Goal: Download file/media

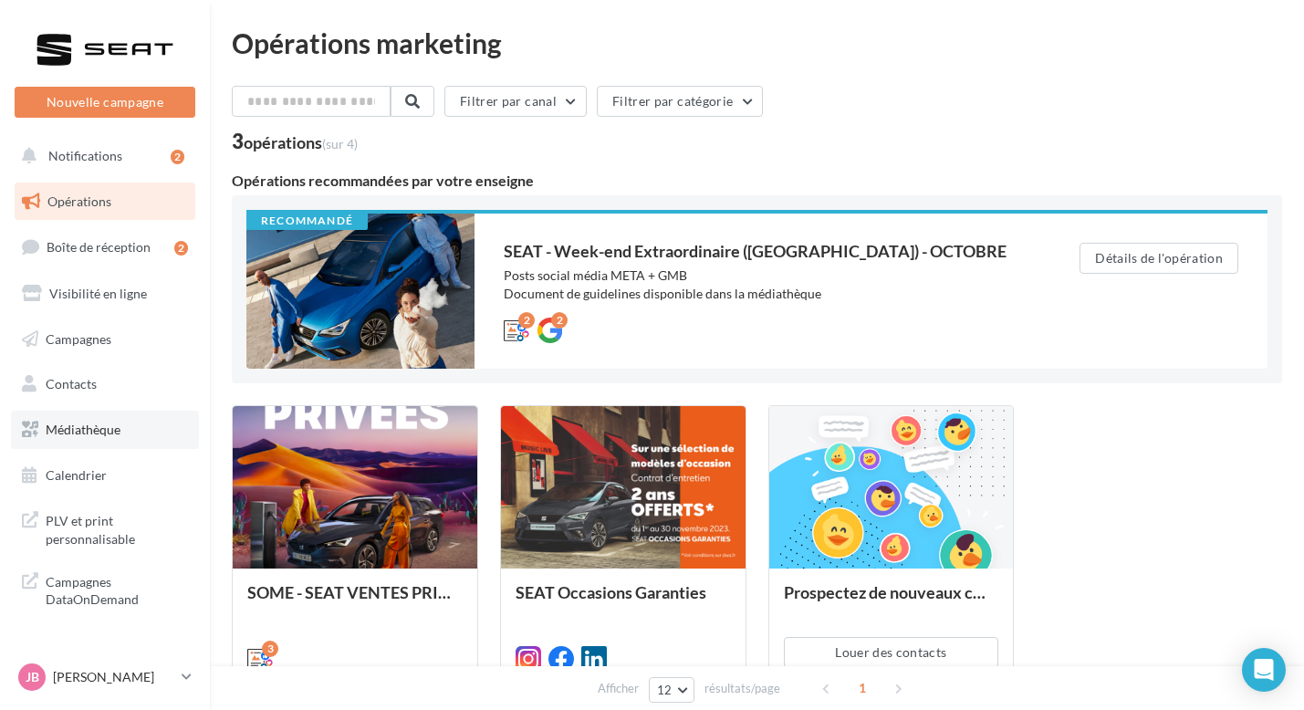
click at [106, 415] on link "Médiathèque" at bounding box center [105, 430] width 188 height 38
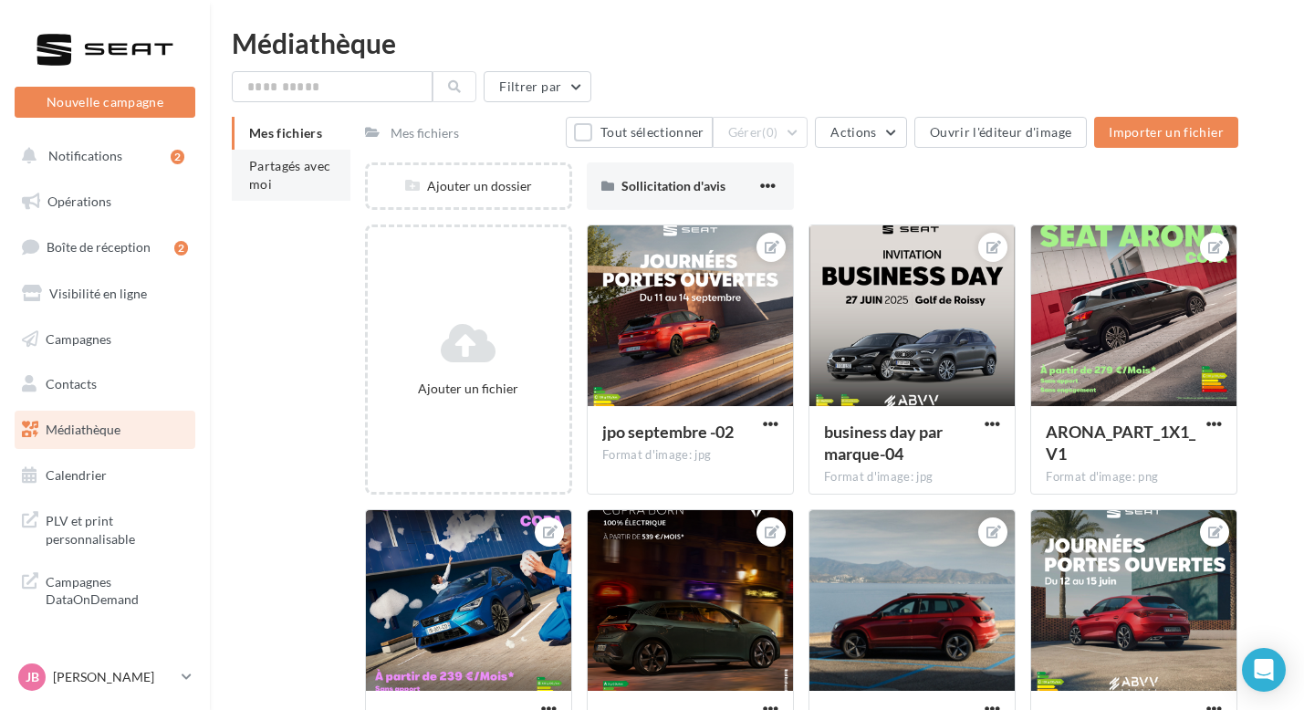
click at [297, 193] on li "Partagés avec moi" at bounding box center [291, 175] width 119 height 51
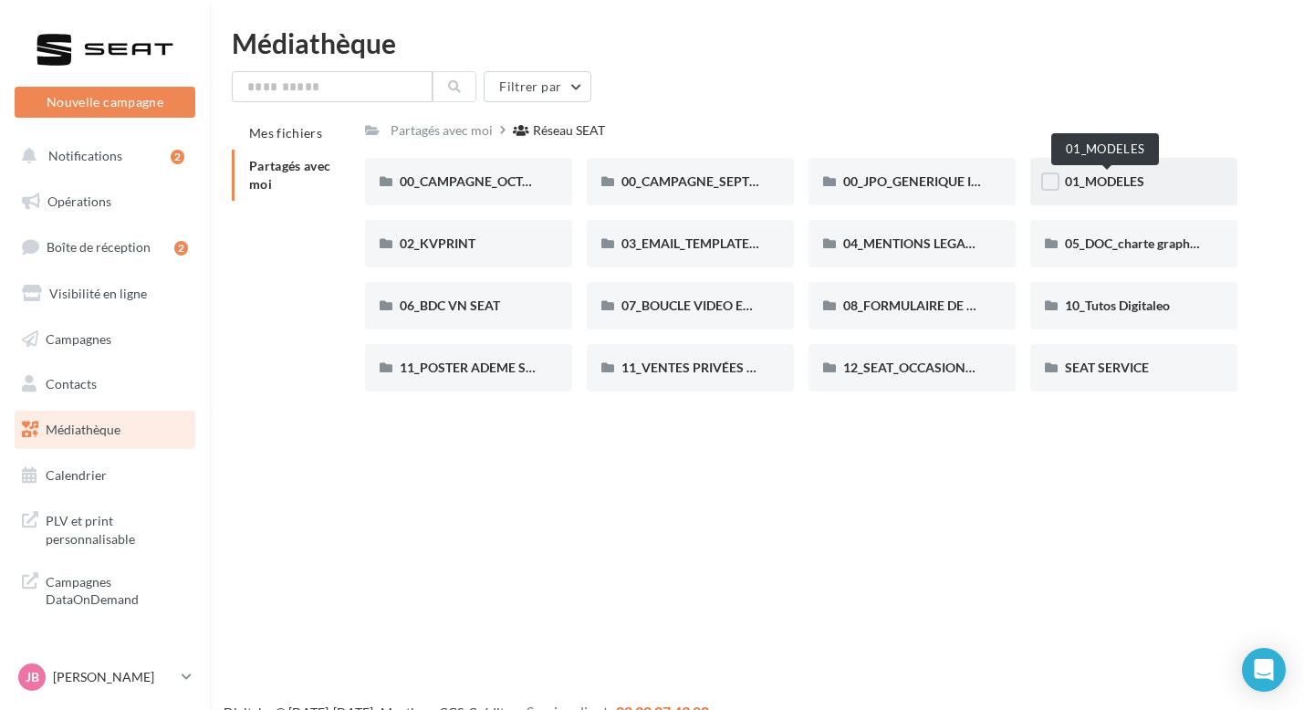
click at [1086, 185] on span "01_MODELES" at bounding box center [1104, 181] width 79 height 16
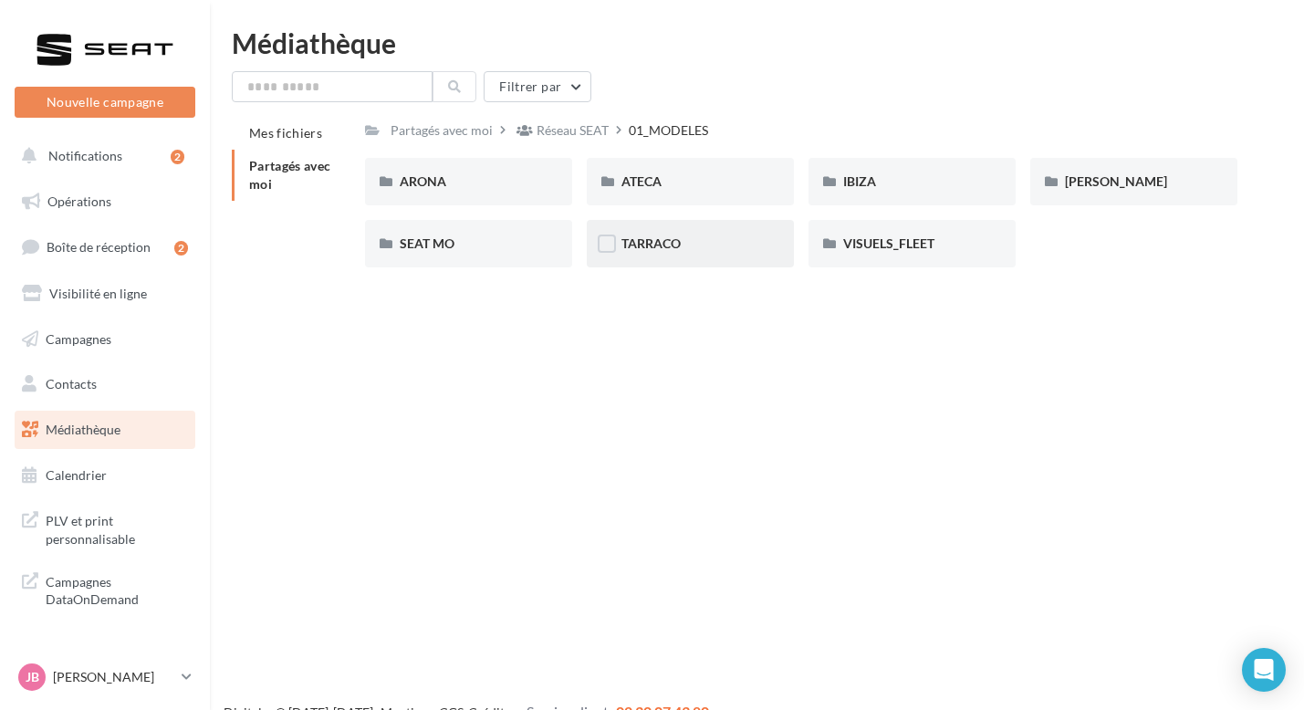
click at [721, 248] on div "TARRACO" at bounding box center [690, 244] width 138 height 18
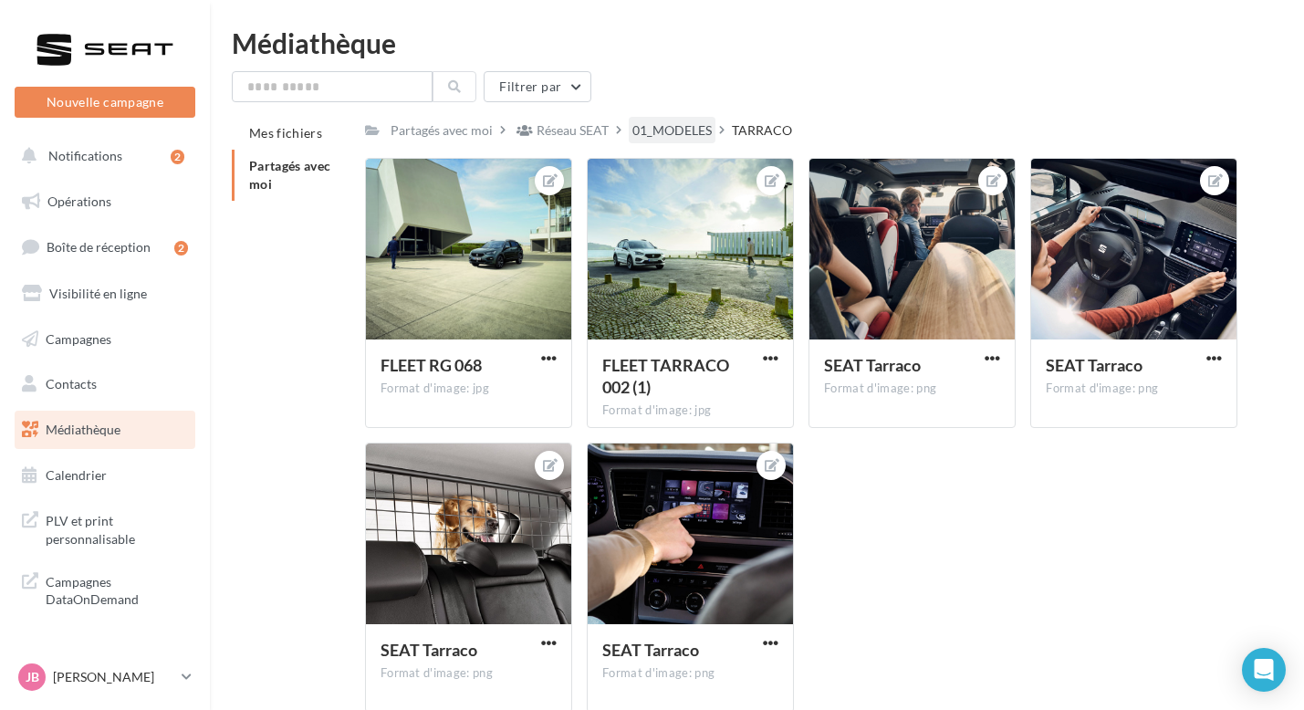
click at [706, 121] on div "01_MODELES" at bounding box center [672, 130] width 87 height 26
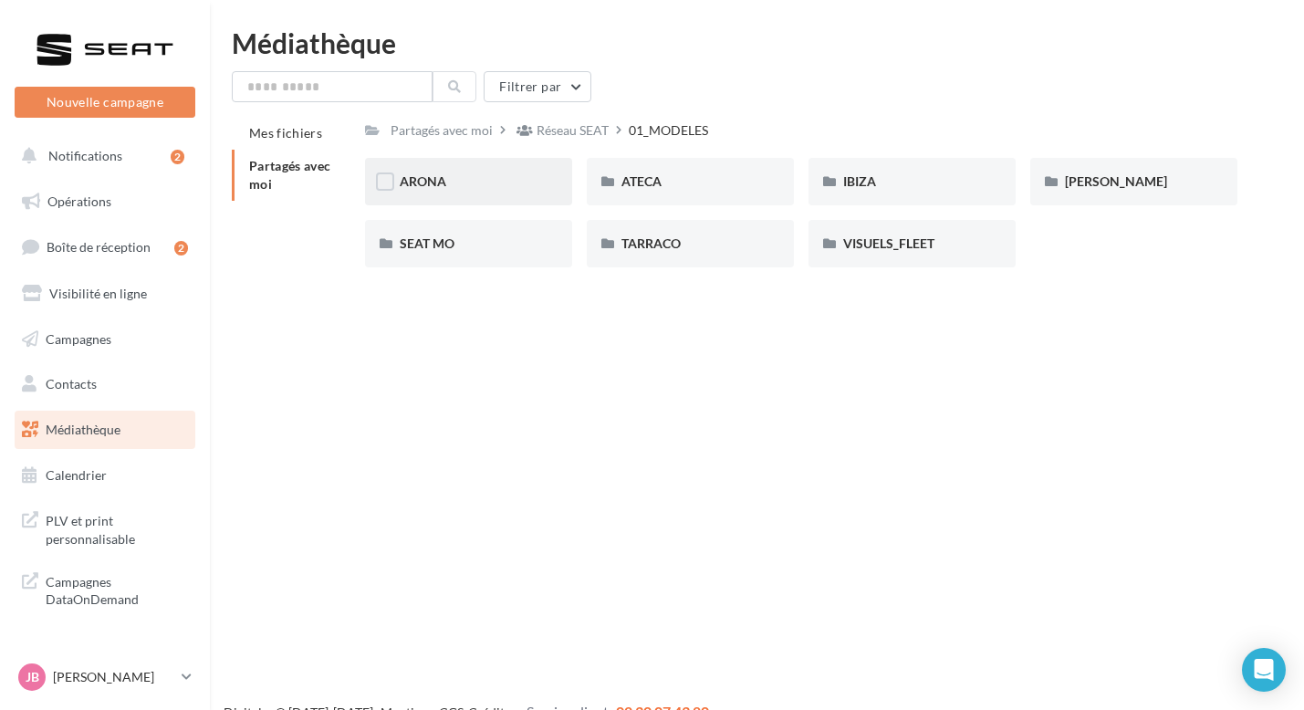
click at [485, 173] on div "ARONA" at bounding box center [469, 181] width 138 height 18
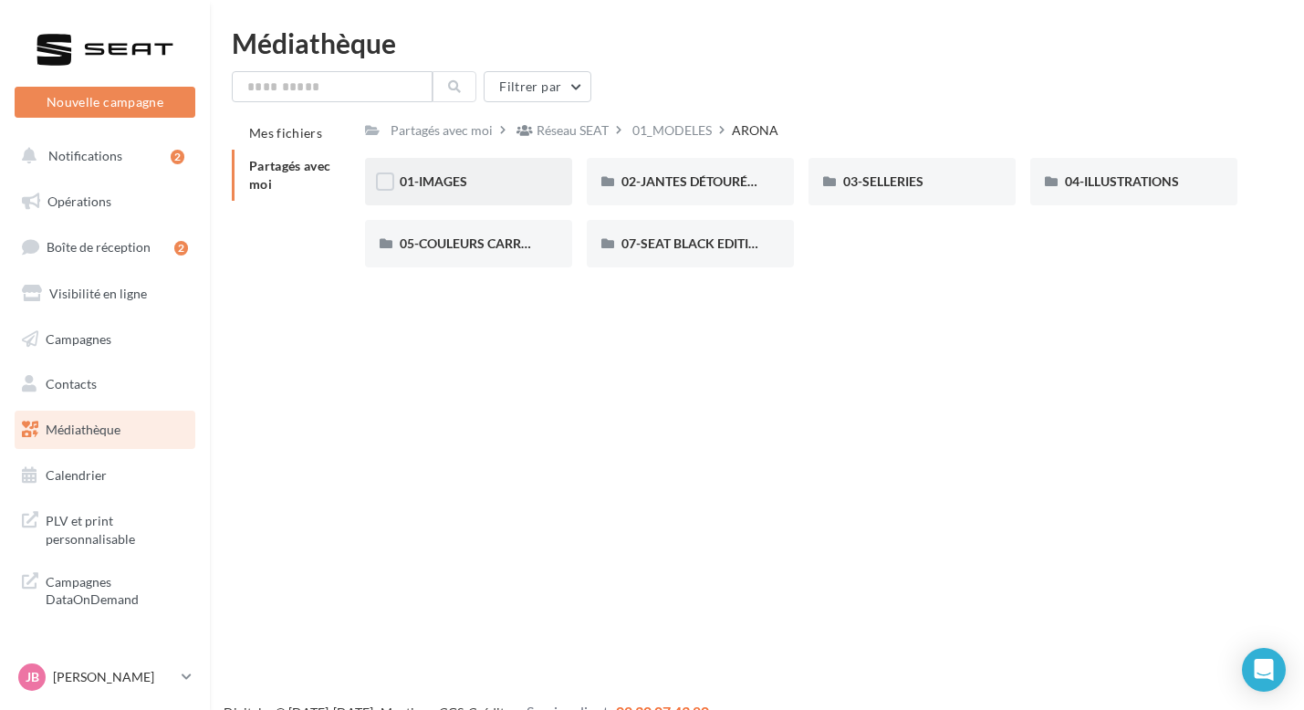
click at [495, 193] on div "01-IMAGES" at bounding box center [468, 181] width 207 height 47
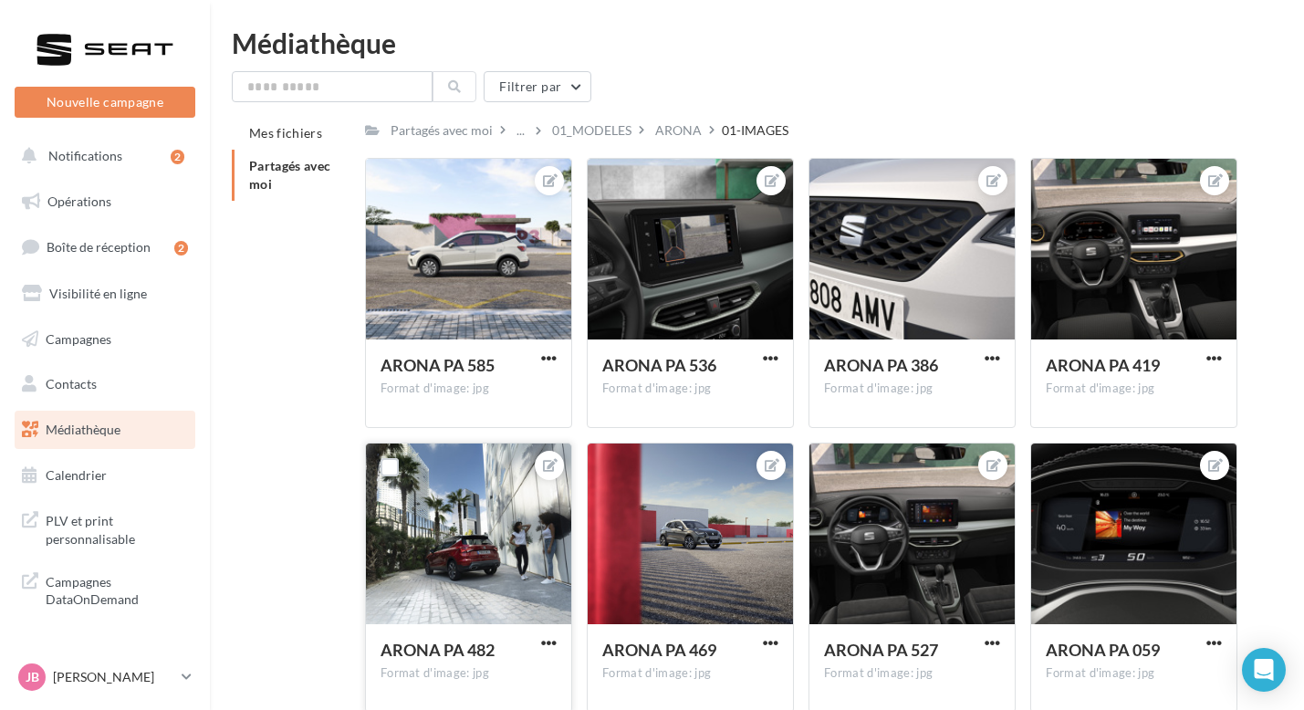
click at [539, 637] on button "button" at bounding box center [548, 644] width 23 height 18
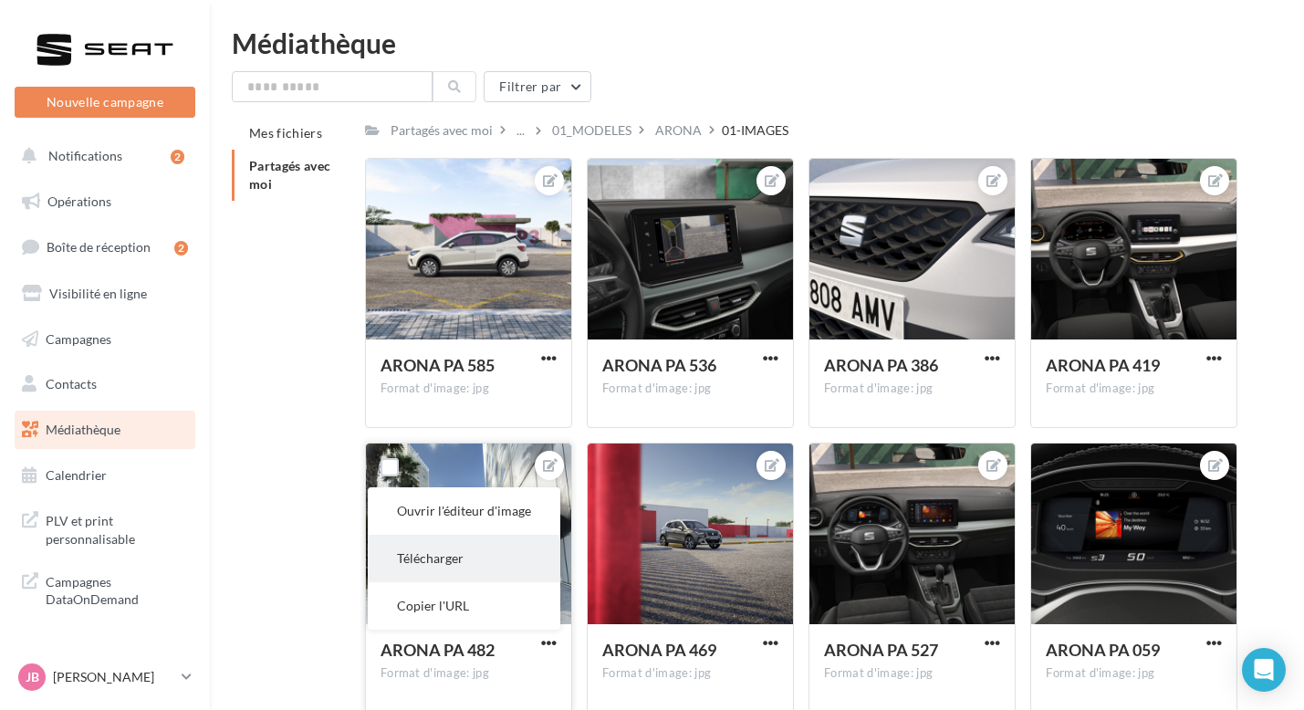
click at [479, 565] on button "Télécharger" at bounding box center [464, 558] width 193 height 47
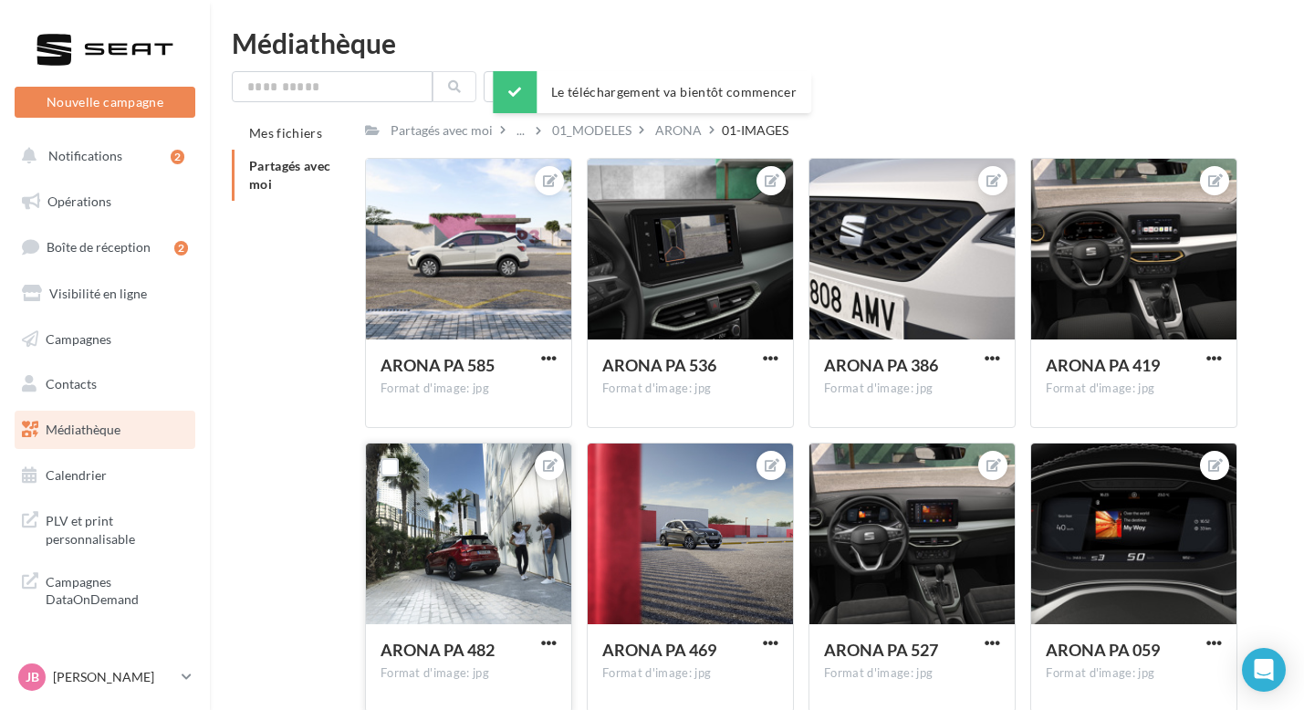
click at [488, 709] on div "ARONA PA 482 Format d'image: jpg" at bounding box center [468, 667] width 205 height 86
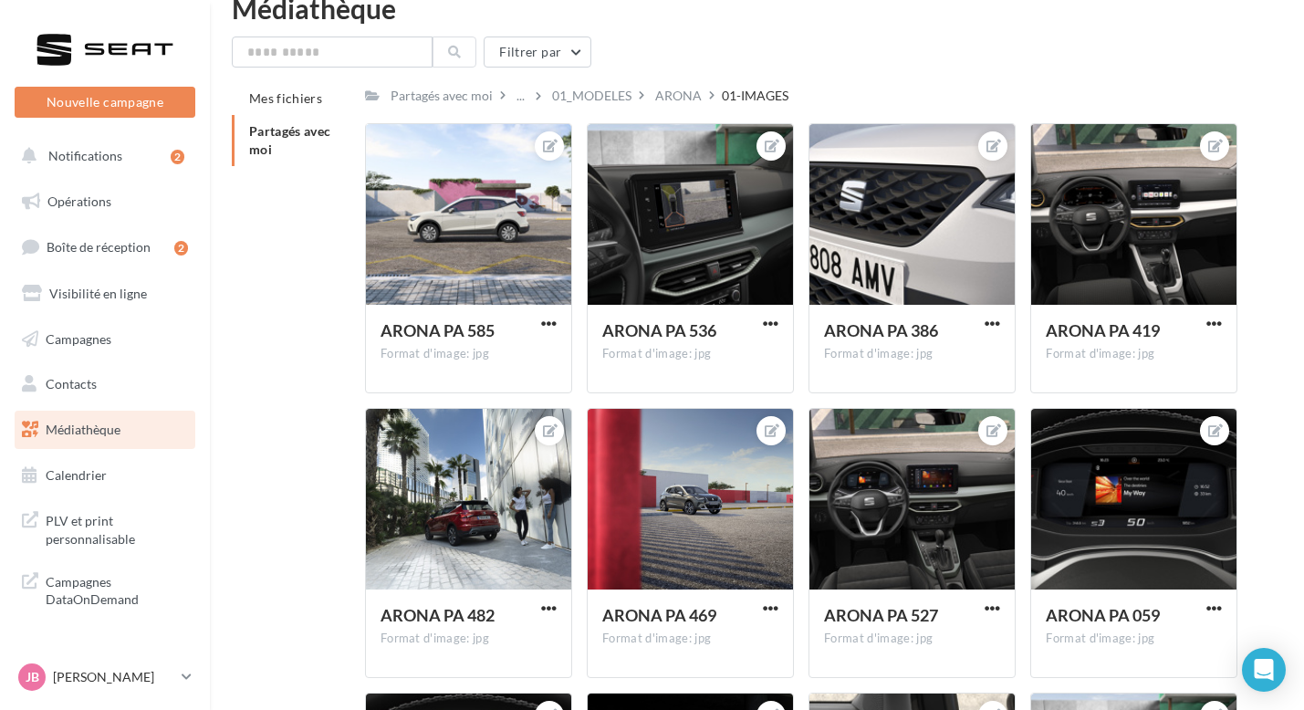
scroll to position [57, 0]
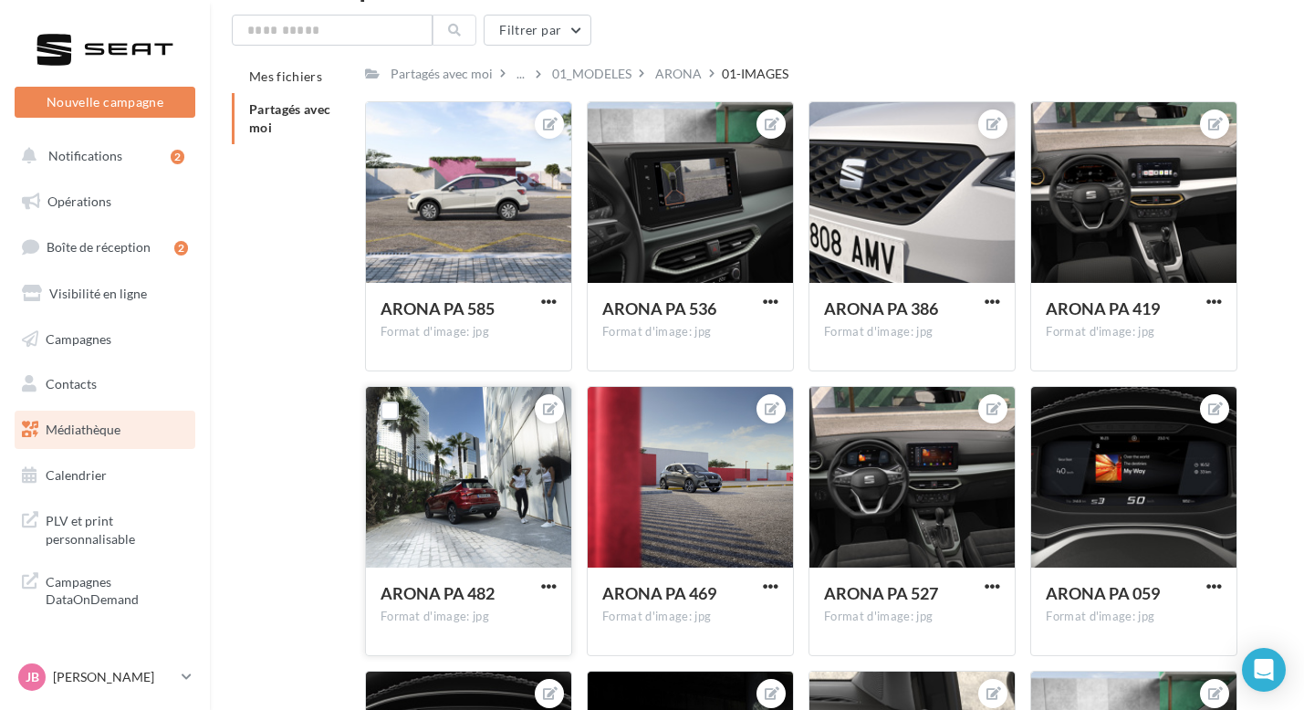
click at [562, 589] on div "ARONA PA 482 Format d'image: jpg" at bounding box center [468, 611] width 205 height 86
click at [561, 584] on div "ARONA PA 482 Format d'image: jpg" at bounding box center [468, 611] width 205 height 86
click at [547, 581] on span "button" at bounding box center [549, 587] width 16 height 16
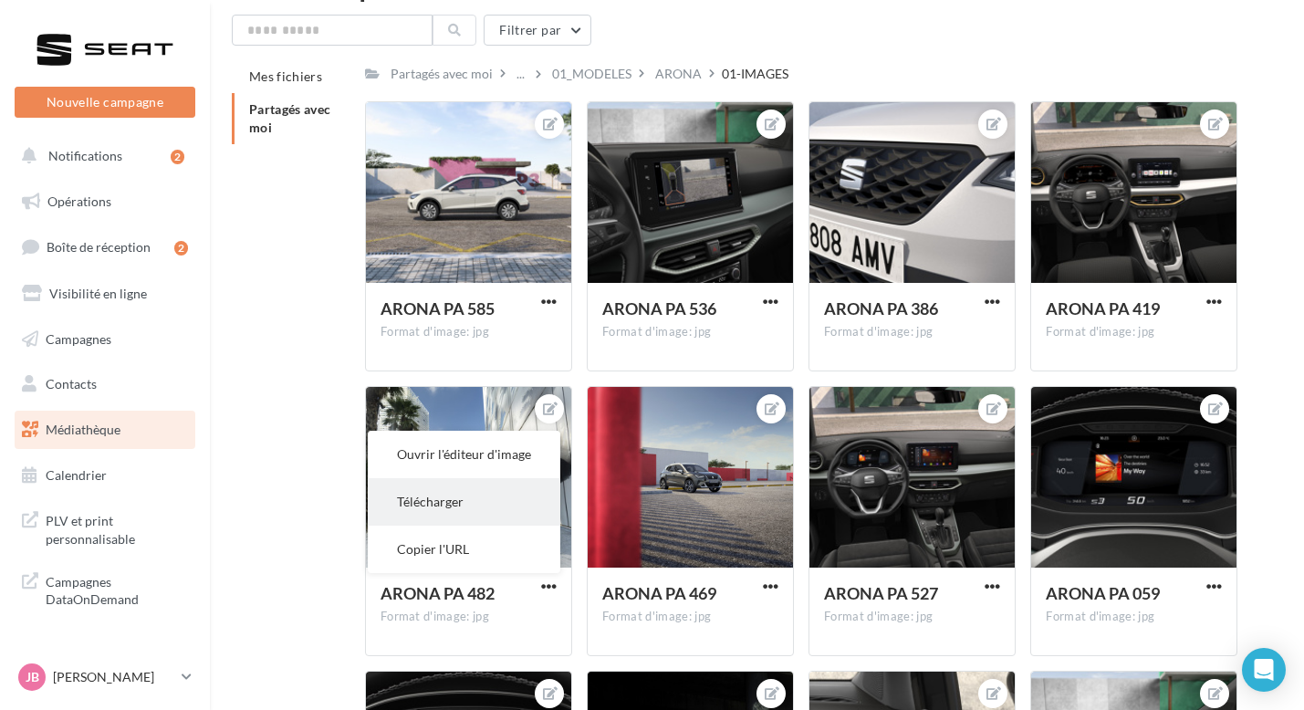
click at [485, 502] on button "Télécharger" at bounding box center [464, 501] width 193 height 47
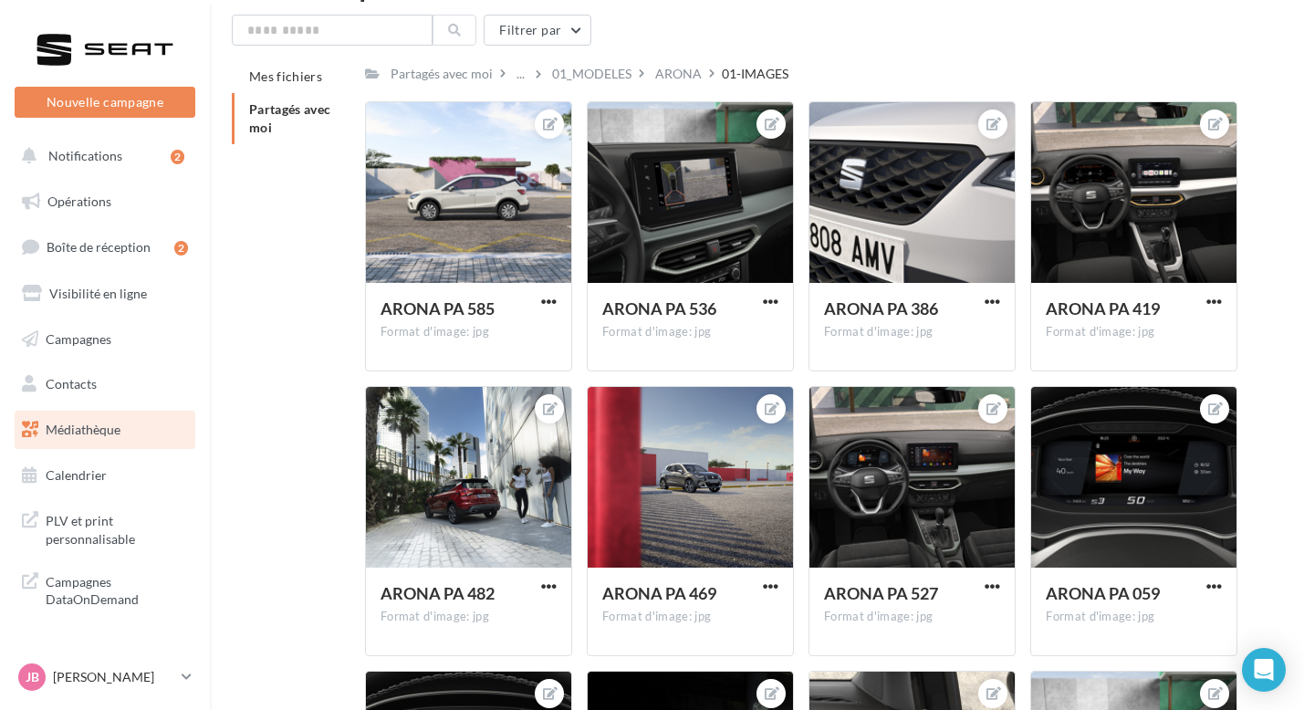
click at [553, 591] on span "button" at bounding box center [549, 587] width 16 height 16
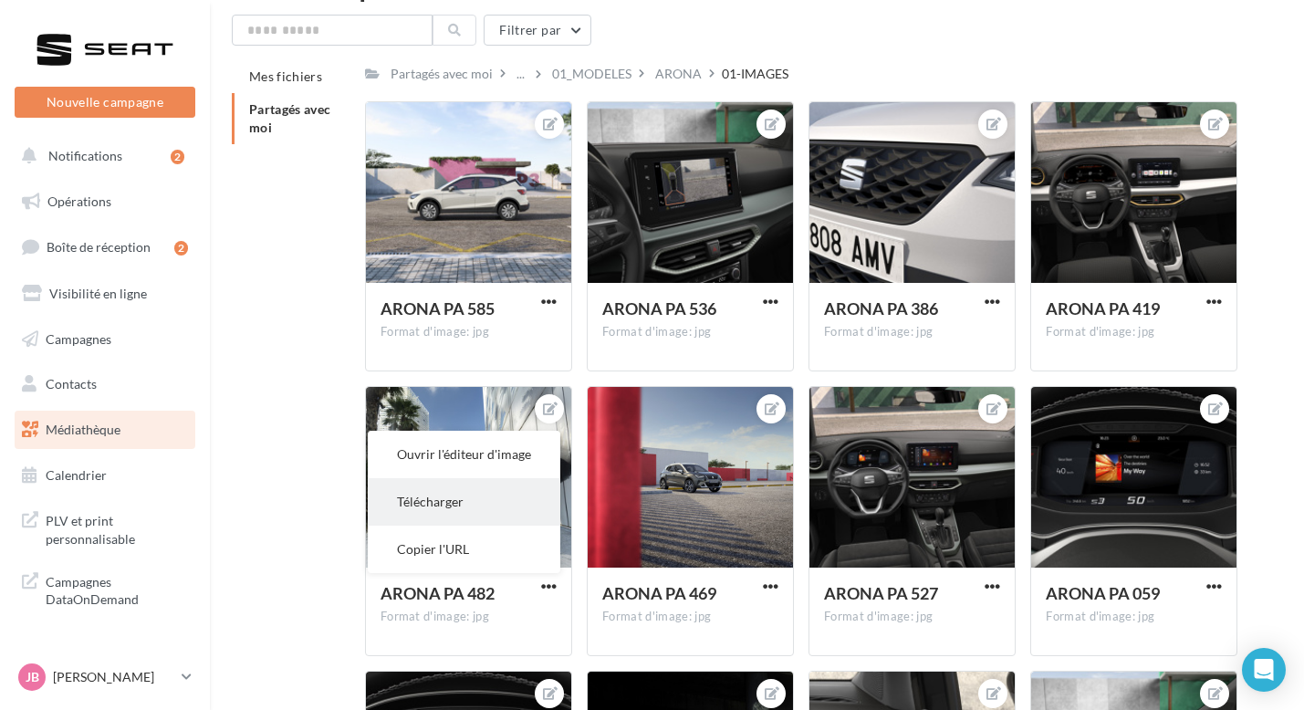
click at [481, 516] on button "Télécharger" at bounding box center [464, 501] width 193 height 47
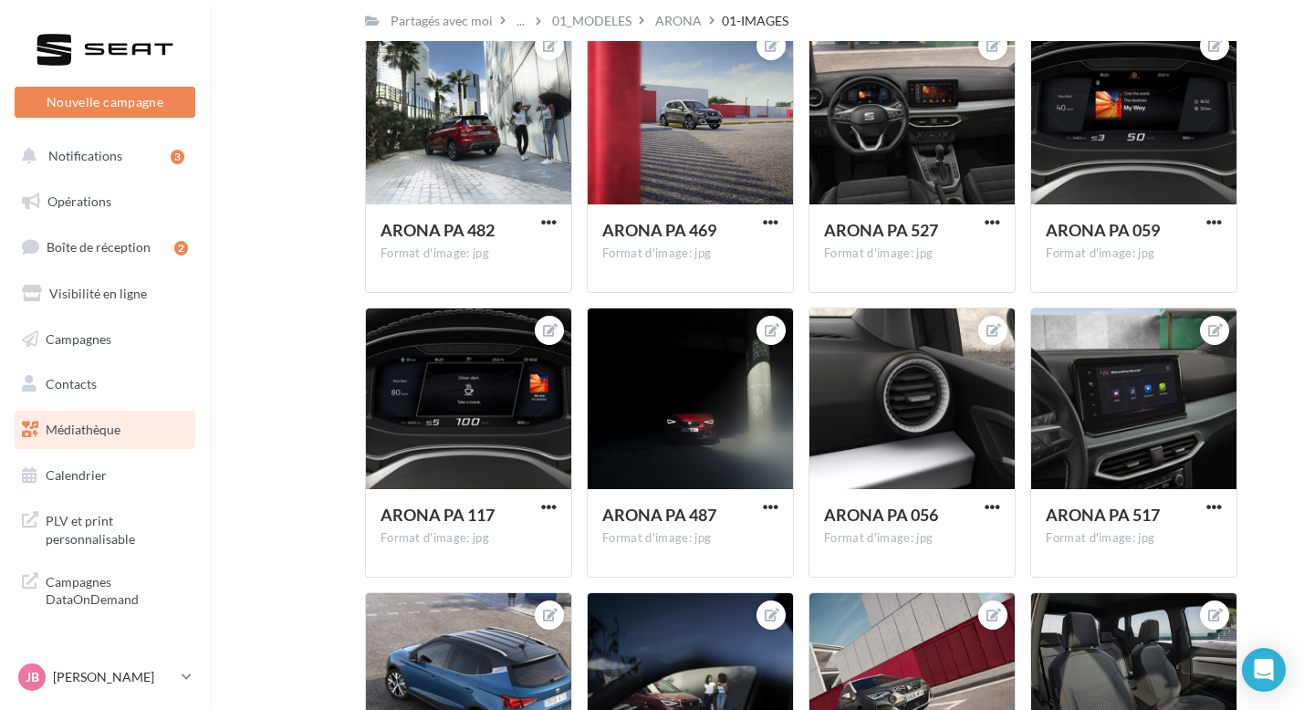
scroll to position [758, 0]
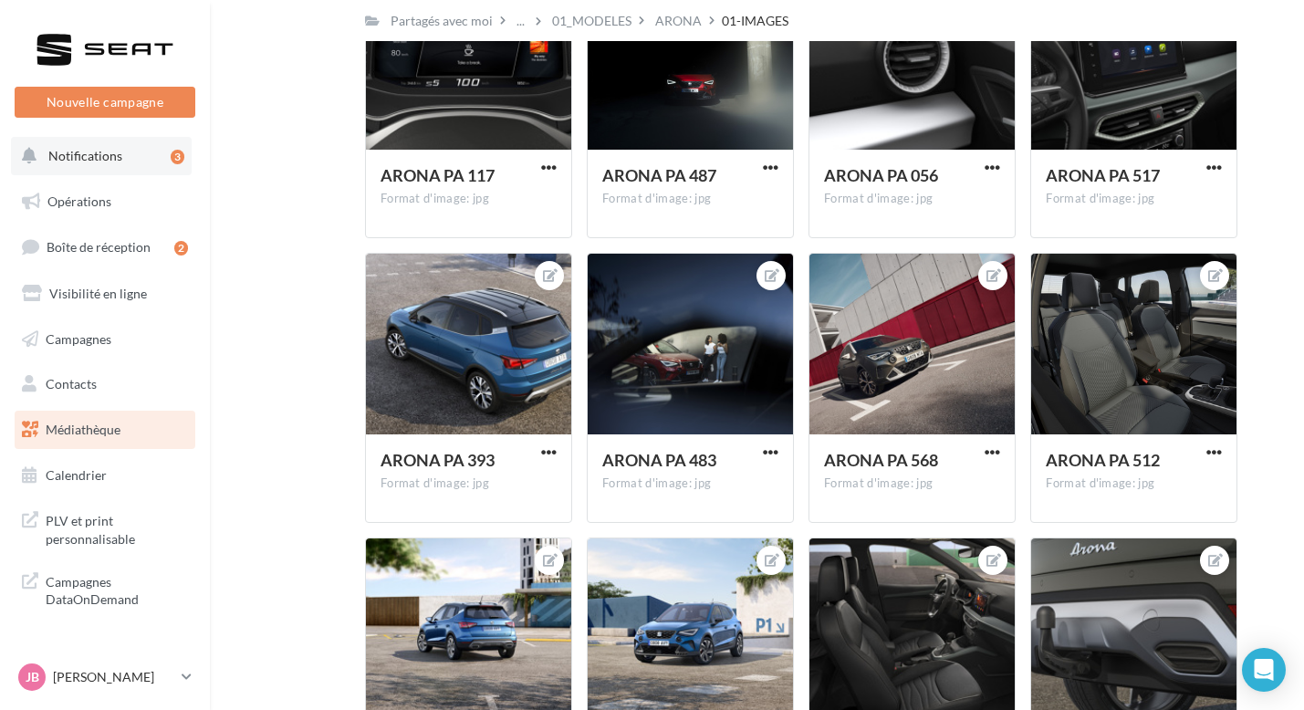
click at [134, 160] on button "Notifications 3" at bounding box center [101, 156] width 181 height 38
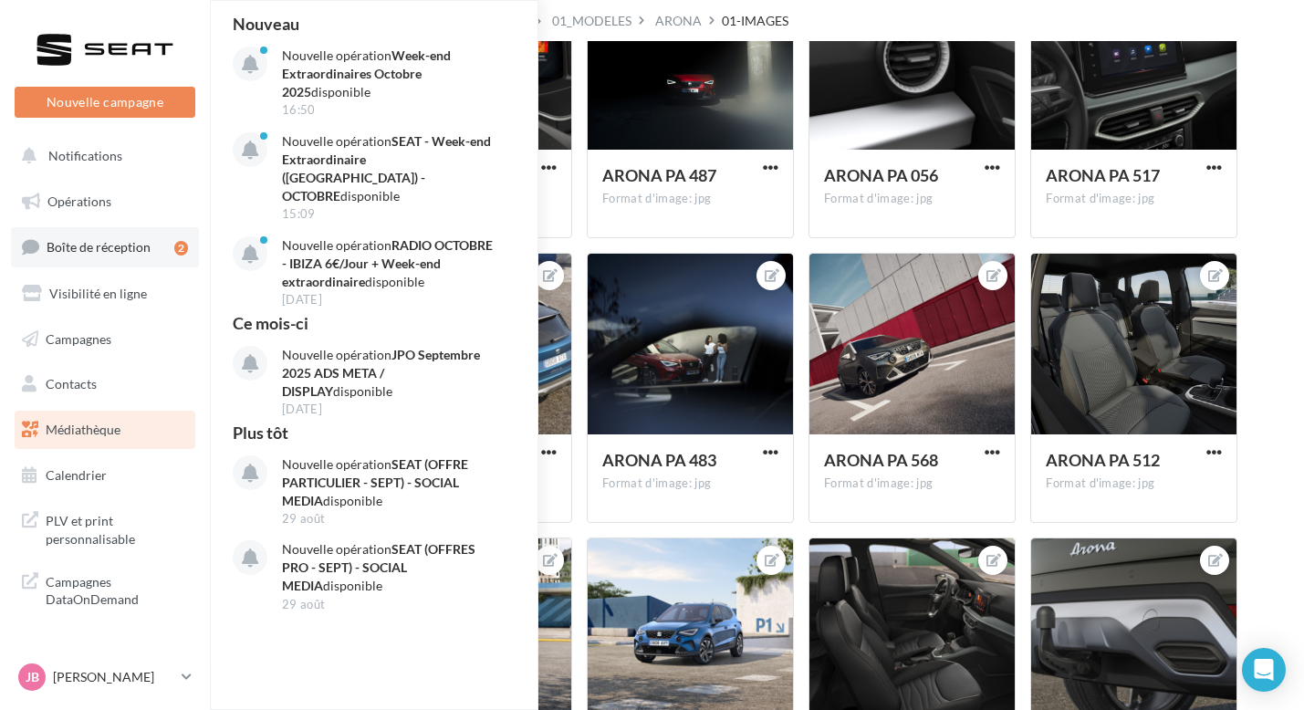
click at [131, 247] on span "Boîte de réception" at bounding box center [99, 247] width 104 height 16
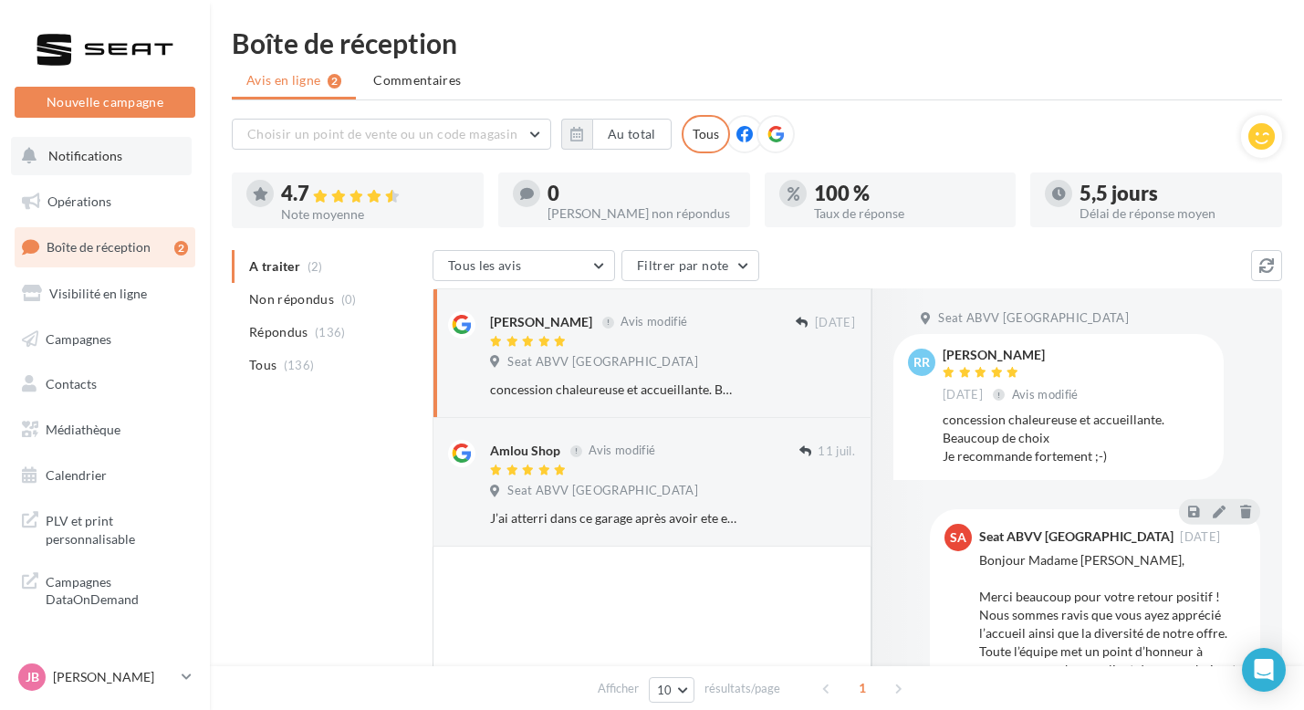
click at [112, 168] on button "Notifications" at bounding box center [101, 156] width 181 height 38
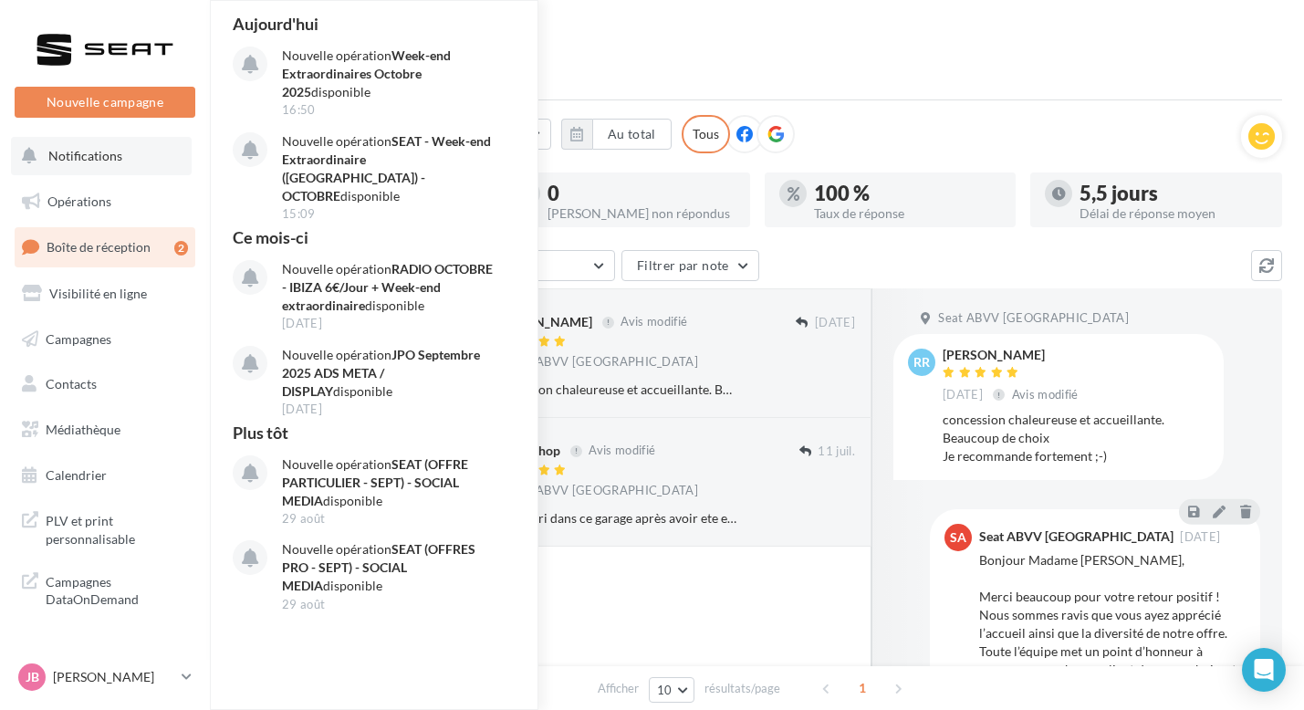
click at [101, 163] on span "Notifications" at bounding box center [85, 156] width 74 height 16
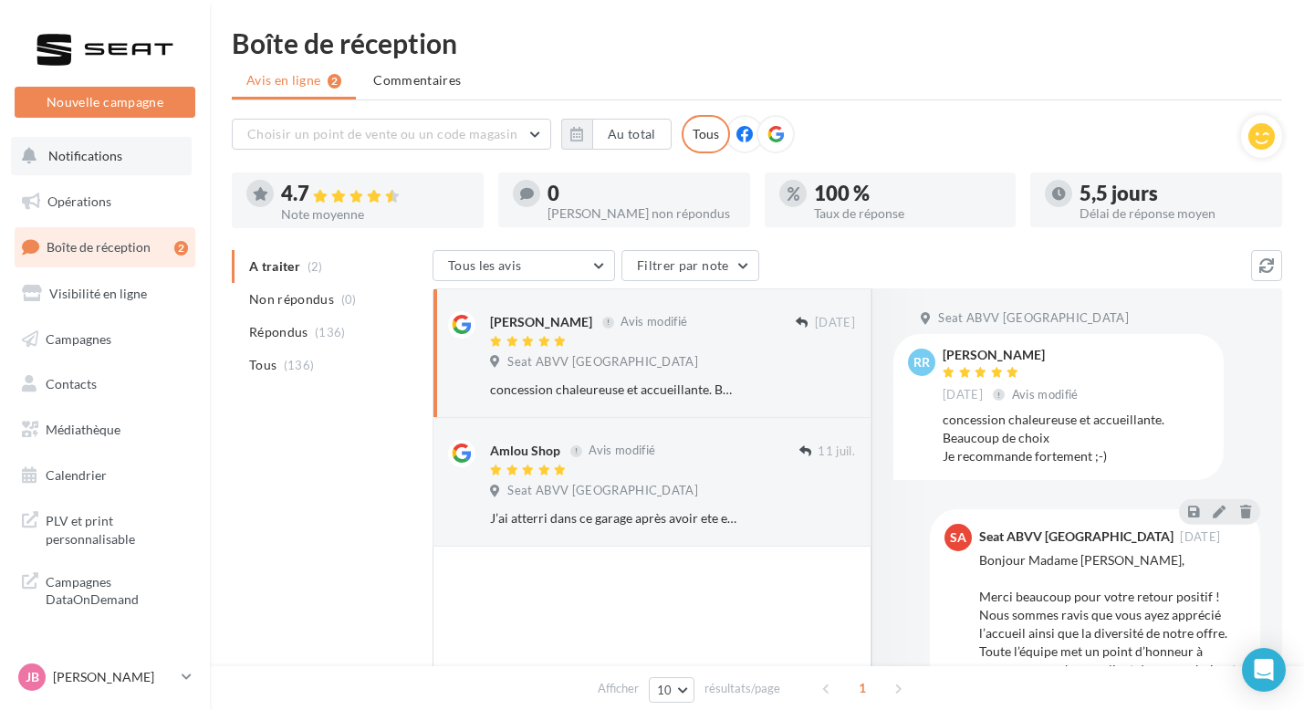
click at [78, 158] on span "Notifications" at bounding box center [85, 156] width 74 height 16
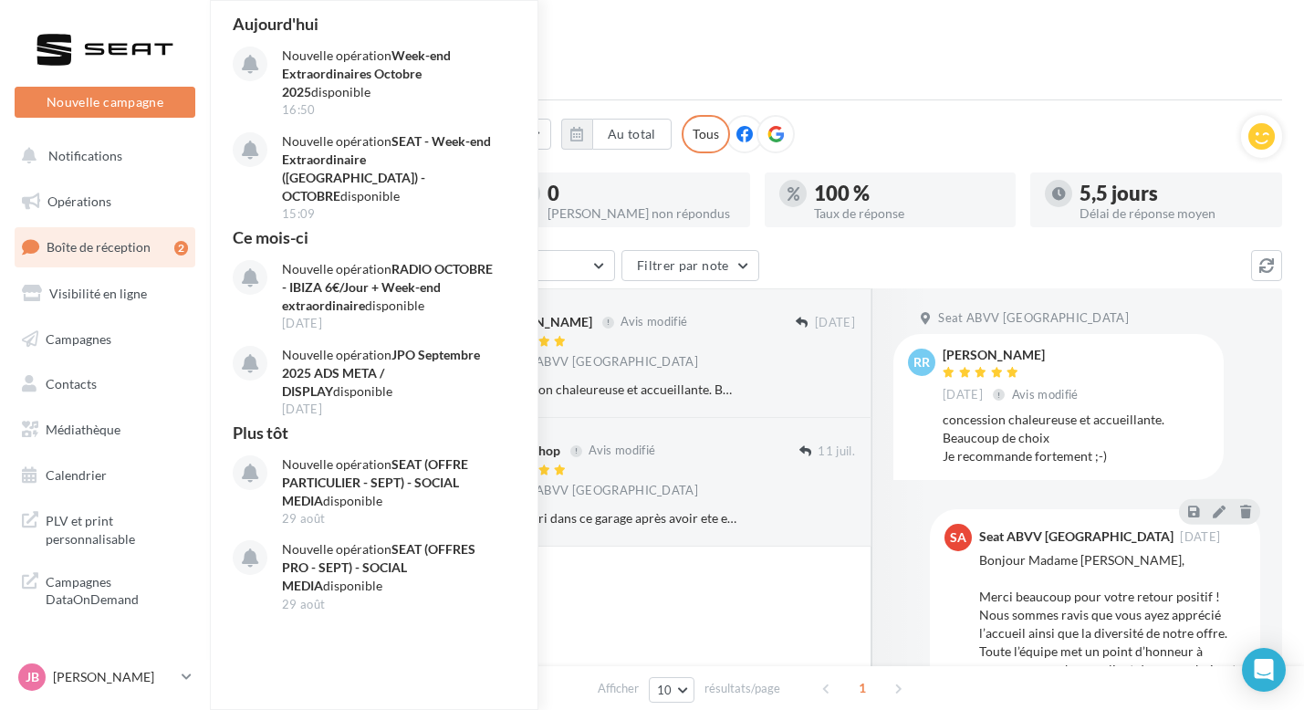
click at [804, 253] on div "Tous les avis Tous les avis Avis avec commentaire Avis sans commentaire Filtrer…" at bounding box center [842, 267] width 819 height 35
